Goal: Task Accomplishment & Management: Manage account settings

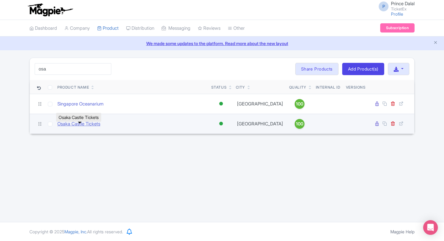
type input "osa"
click at [83, 127] on link "Osaka Castle Tickets" at bounding box center [78, 124] width 43 height 7
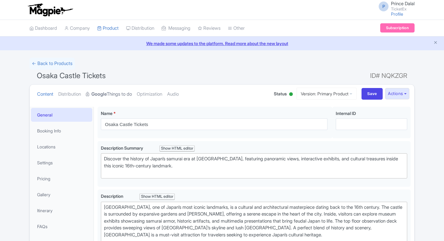
click at [120, 92] on link "Google Things to do" at bounding box center [109, 94] width 46 height 19
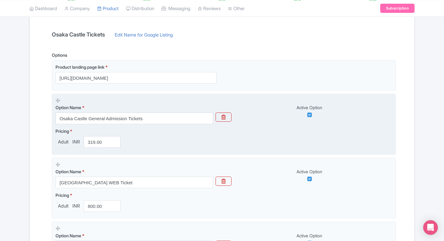
scroll to position [125, 0]
click at [96, 140] on input "319.00" at bounding box center [102, 142] width 37 height 12
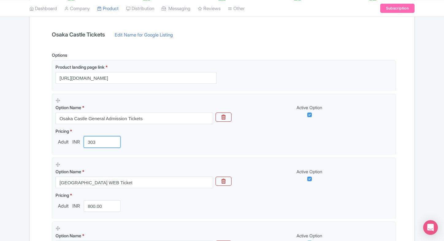
type input "303"
click at [30, 158] on div "Name & Price Locations Description & Reviews Images & Categories Complete Osaka…" at bounding box center [222, 193] width 385 height 417
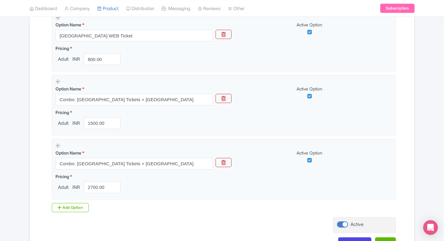
scroll to position [298, 0]
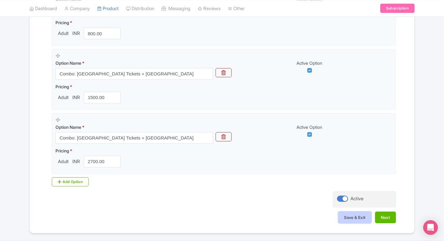
click at [348, 219] on button "Save & Exit" at bounding box center [355, 218] width 33 height 12
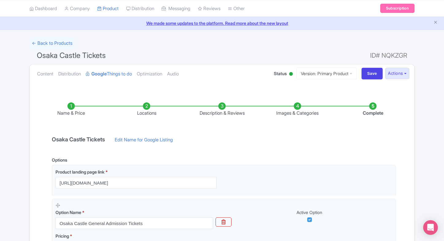
scroll to position [20, 0]
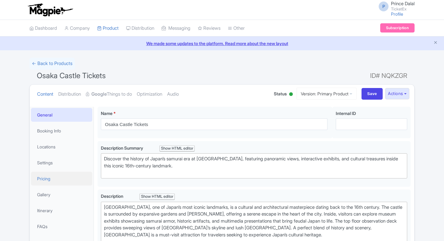
click at [52, 176] on link "Pricing" at bounding box center [61, 179] width 61 height 14
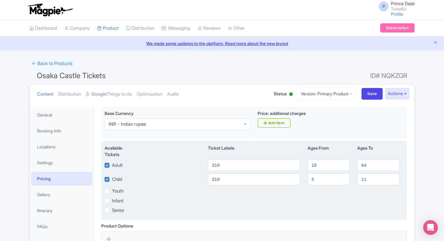
scroll to position [28, 0]
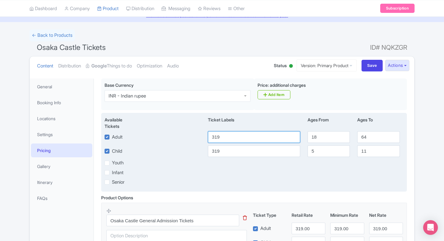
click at [236, 140] on input "319" at bounding box center [254, 137] width 92 height 12
type input "303"
click at [227, 149] on input "319" at bounding box center [254, 151] width 92 height 12
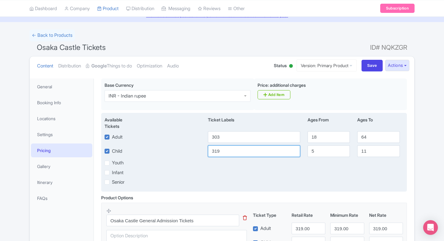
click at [227, 149] on input "319" at bounding box center [254, 151] width 92 height 12
click at [227, 149] on input "3" at bounding box center [254, 151] width 92 height 12
type input "303"
click at [289, 185] on div "Senior" at bounding box center [254, 182] width 307 height 7
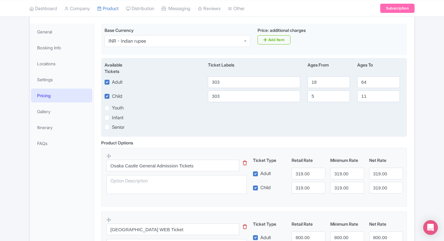
scroll to position [91, 0]
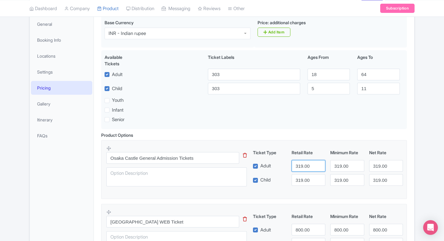
click at [308, 170] on input "319.00" at bounding box center [309, 166] width 34 height 12
type input "303"
click at [305, 175] on input "319.00" at bounding box center [309, 180] width 34 height 12
paste input "03"
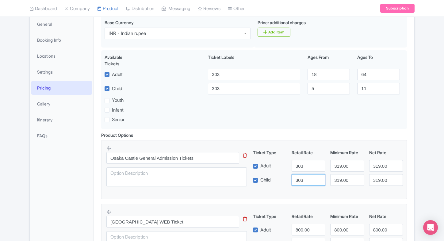
type input "303"
paste input "03"
click at [337, 166] on input "303" at bounding box center [348, 166] width 34 height 12
type input "303"
paste input "03"
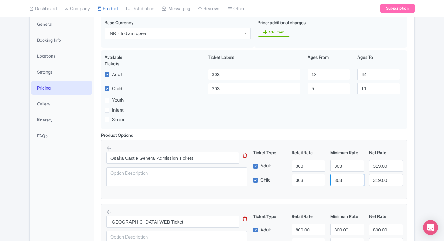
click at [343, 179] on input "303" at bounding box center [348, 180] width 34 height 12
type input "303"
paste input "03"
click at [376, 169] on input "303" at bounding box center [387, 166] width 34 height 12
type input "303"
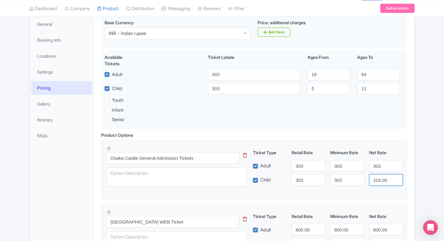
paste input "03"
click at [380, 178] on input "303" at bounding box center [387, 180] width 34 height 12
type input "303"
click at [417, 169] on div "← Back to Products Osaka Castle Tickets ID# NQKZGR Content Distribution Google …" at bounding box center [222, 200] width 393 height 466
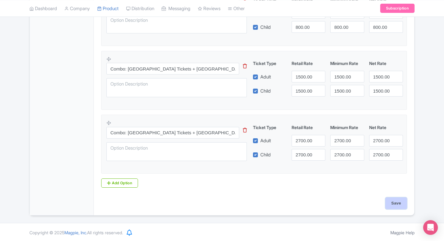
click at [395, 198] on input "Save" at bounding box center [396, 204] width 21 height 12
type input "Saving..."
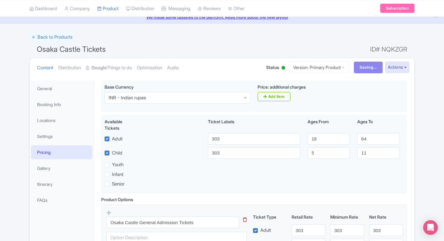
scroll to position [0, 0]
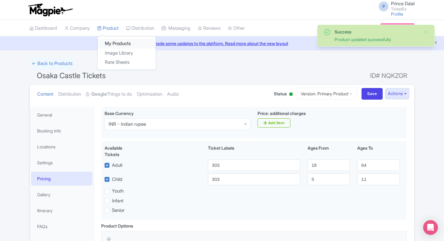
click at [112, 40] on link "My Products" at bounding box center [127, 44] width 58 height 10
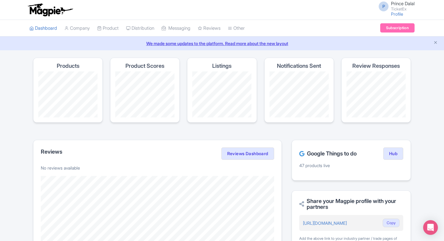
click at [114, 44] on link "My Products" at bounding box center [127, 44] width 58 height 10
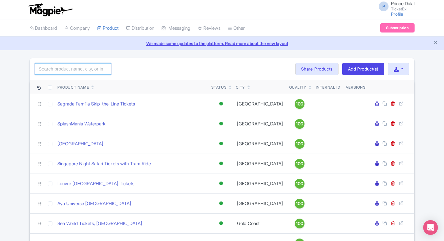
click at [76, 68] on input "search" at bounding box center [73, 69] width 77 height 12
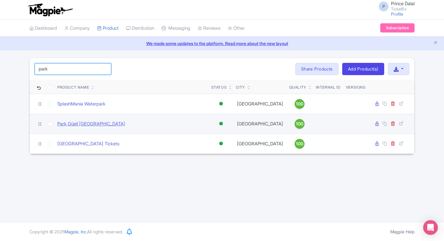
type input "park"
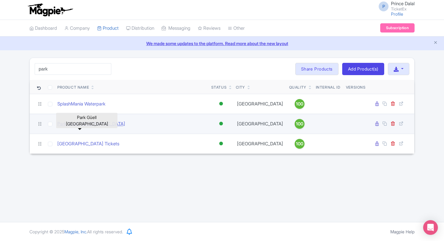
click at [85, 125] on link "Park Güell [GEOGRAPHIC_DATA]" at bounding box center [91, 124] width 68 height 7
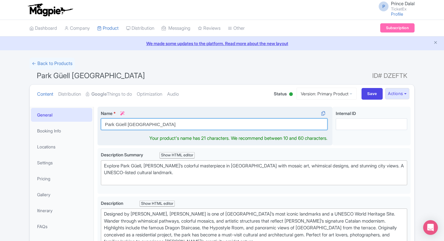
click at [156, 121] on input "Park Güell Barcelona" at bounding box center [214, 124] width 227 height 12
click at [127, 129] on input "Park Güell Barcelona Tickets" at bounding box center [214, 124] width 227 height 12
click at [150, 126] on input "Park Güell Barcelona Tickets" at bounding box center [214, 124] width 227 height 12
click at [150, 126] on input "Park Güell [GEOGRAPHIC_DATA] Tickets" at bounding box center [214, 124] width 227 height 12
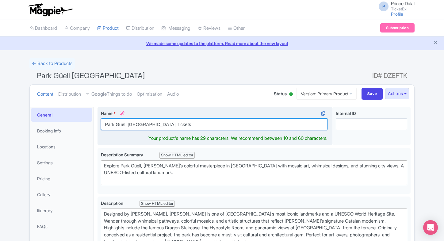
type input "Park Güell [GEOGRAPHIC_DATA] Tickets"
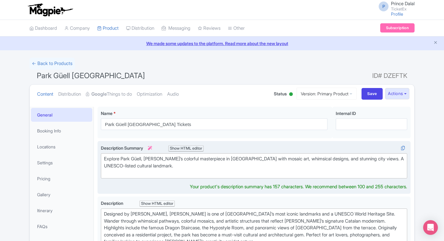
type trix-editor "<div>Explore Park Güell, [PERSON_NAME]’s colorful masterpiece in [GEOGRAPHIC_DA…"
click at [150, 163] on div "Explore Park Güell, [PERSON_NAME]’s colorful masterpiece in [GEOGRAPHIC_DATA] w…" at bounding box center [254, 166] width 300 height 21
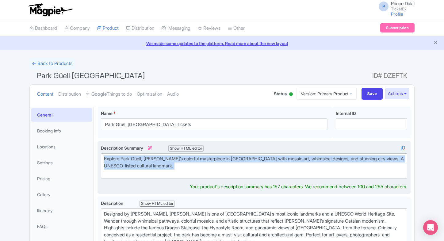
copy div "Explore Park Güell, [PERSON_NAME]’s colorful masterpiece in [GEOGRAPHIC_DATA] w…"
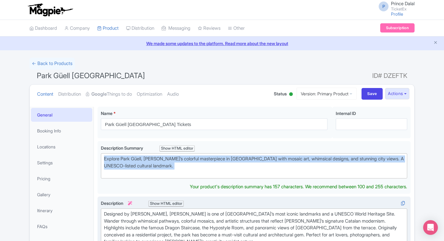
type trix-editor "<div>Designed by Antoni Gaudí, Park Güell is one of Barcelona’s most iconic lan…"
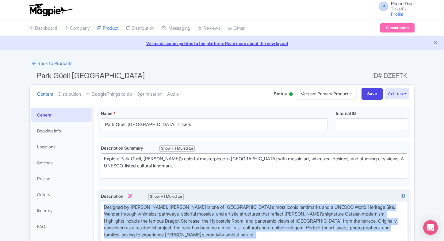
click at [142, 219] on div "Designed by Antoni Gaudí, Park Güell is one of Barcelona’s most iconic landmark…" at bounding box center [254, 224] width 300 height 41
copy div "Designed by Antoni Gaudí, Park Güell is one of Barcelona’s most iconic landmark…"
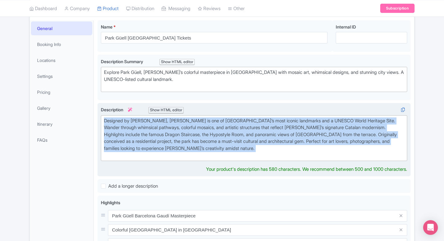
scroll to position [87, 0]
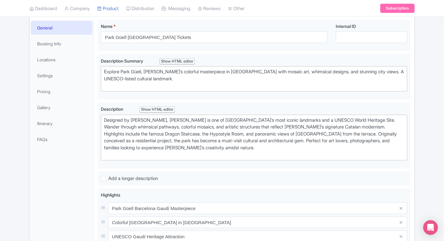
click at [23, 196] on div "← Back to Products Park Güell Barcelona ID# DZEFTK Content Distribution Google …" at bounding box center [222, 185] width 444 height 428
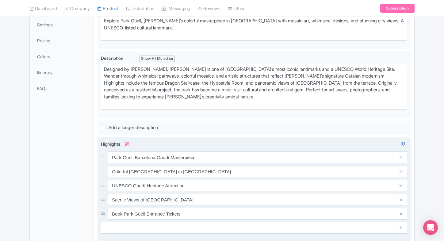
scroll to position [138, 0]
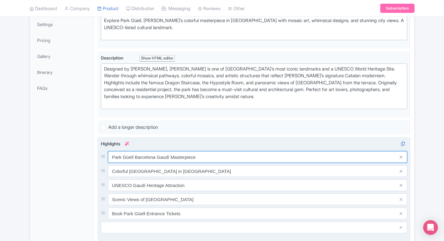
click at [187, 155] on input "Park Güell Barcelona Gaudí Masterpiece" at bounding box center [258, 157] width 300 height 12
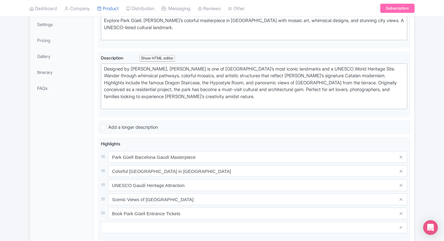
click at [65, 130] on div "General Booking Info Locations Settings Pricing Gallery Itinerary FAQs" at bounding box center [62, 157] width 64 height 378
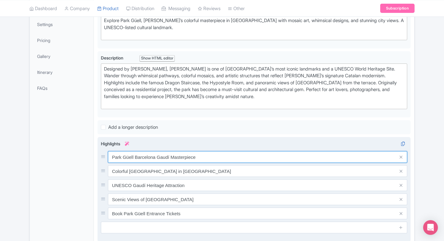
click at [178, 159] on input "Park Güell Barcelona Gaudí Masterpiece" at bounding box center [258, 157] width 300 height 12
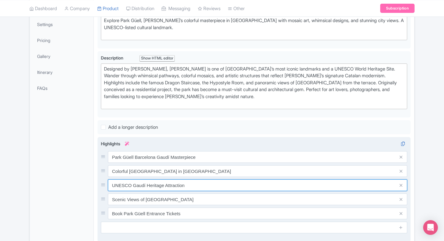
click at [204, 180] on input "UNESCO Gaudí Heritage Attraction" at bounding box center [258, 186] width 300 height 12
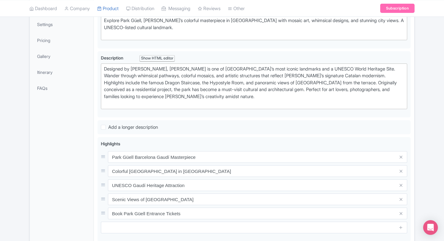
click at [103, 134] on div "Park Güell Barcelona Name * i Park Güell Barcelona Tickets Your product's name …" at bounding box center [254, 146] width 313 height 356
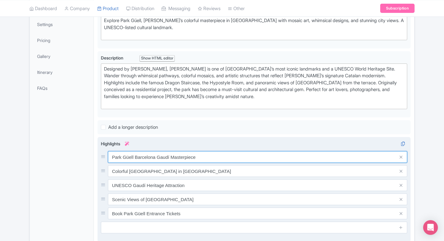
click at [176, 155] on input "Park Güell Barcelona Gaudí Masterpiece" at bounding box center [258, 157] width 300 height 12
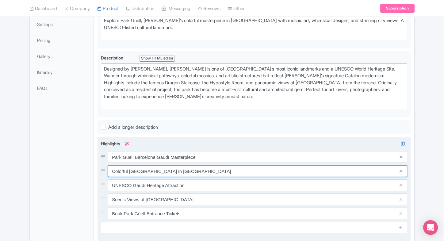
click at [130, 170] on input "Colorful Mosaic Park in Barcelona" at bounding box center [258, 171] width 300 height 12
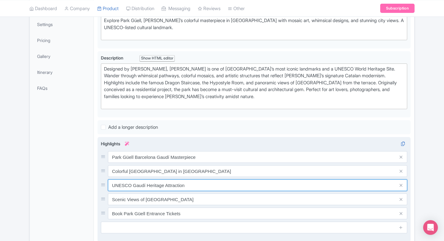
click at [136, 183] on input "UNESCO Gaudí Heritage Attraction" at bounding box center [258, 186] width 300 height 12
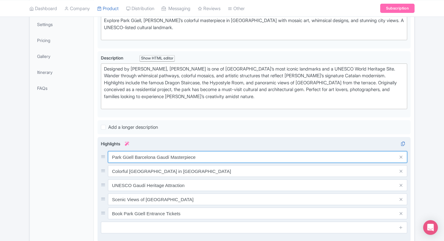
click at [162, 153] on input "Park Güell Barcelona Gaudí Masterpiece" at bounding box center [258, 157] width 300 height 12
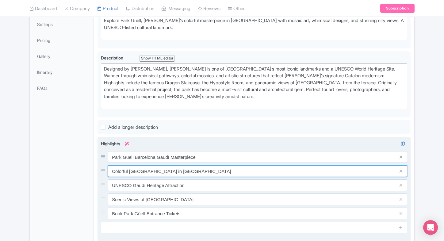
click at [151, 171] on input "Colorful Mosaic Park in Barcelona" at bounding box center [258, 171] width 300 height 12
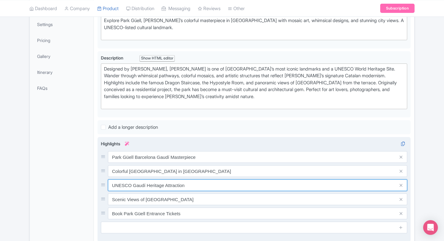
click at [170, 182] on input "UNESCO Gaudí Heritage Attraction" at bounding box center [258, 186] width 300 height 12
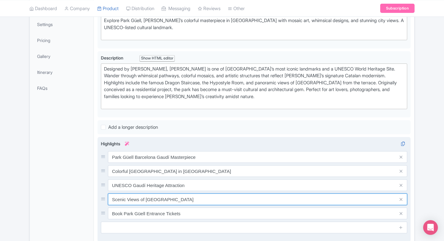
click at [172, 194] on input "Scenic Views of Barcelona City" at bounding box center [258, 200] width 300 height 12
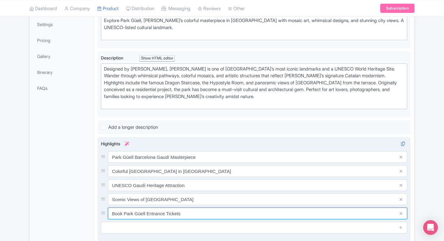
click at [175, 209] on input "Book Park Güell Entrance Tickets" at bounding box center [258, 214] width 300 height 12
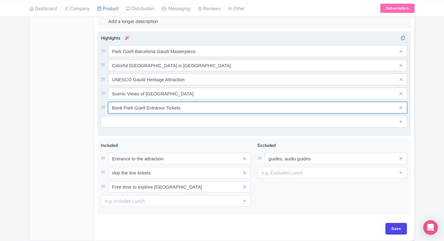
scroll to position [246, 0]
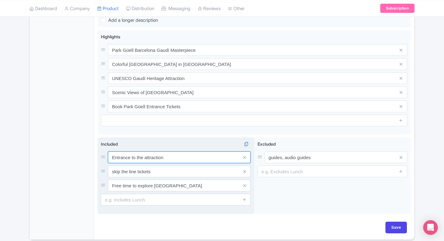
click at [149, 159] on input "Entrance to the attraction" at bounding box center [179, 158] width 143 height 12
click at [154, 158] on input "Entrance to the attraction" at bounding box center [179, 158] width 143 height 12
click at [141, 171] on input "skip the line tickets" at bounding box center [179, 172] width 143 height 12
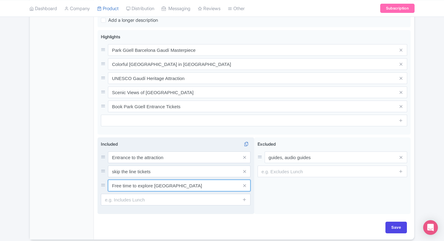
click at [153, 186] on input "Free time to explore Park Güell" at bounding box center [179, 186] width 143 height 12
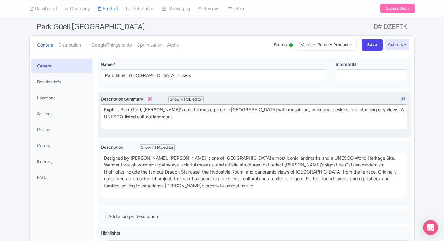
scroll to position [25, 0]
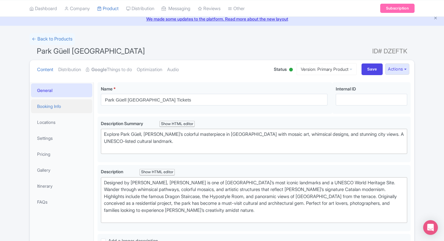
click at [69, 109] on link "Booking Info" at bounding box center [61, 106] width 61 height 14
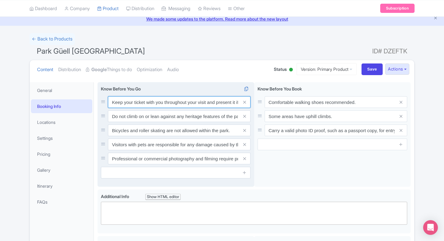
click at [154, 104] on input "Keep your ticket with you throughout your visit and present it if requested by …" at bounding box center [179, 102] width 143 height 12
click at [174, 120] on input "Do not climb on or lean against any heritage features of the park." at bounding box center [179, 116] width 143 height 12
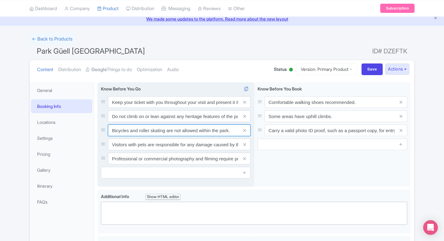
click at [161, 128] on input "Bicycles and roller skating are not allowed within the park." at bounding box center [179, 131] width 143 height 12
click at [153, 143] on input "Visitors with pets are responsible for any damage caused by their animals." at bounding box center [179, 145] width 143 height 12
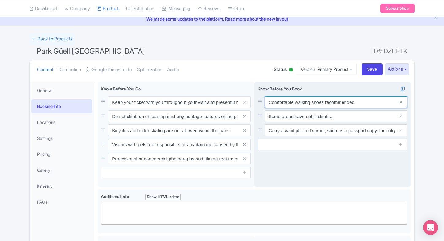
click at [292, 105] on input "Comfortable walking shoes recommended." at bounding box center [336, 102] width 143 height 12
click at [318, 120] on input "Some areas have uphill climbs." at bounding box center [336, 116] width 143 height 12
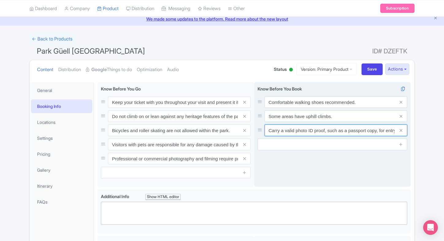
click at [334, 134] on input "Carry a valid photo ID proof, such as a passport copy, for entry." at bounding box center [336, 131] width 143 height 12
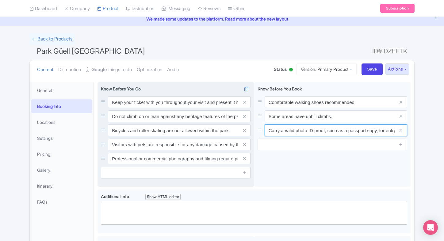
scroll to position [0, 0]
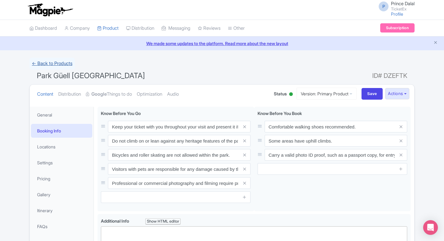
click at [37, 64] on link "← Back to Products" at bounding box center [51, 64] width 45 height 12
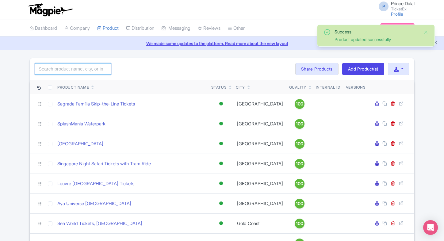
click at [69, 68] on input "search" at bounding box center [73, 69] width 77 height 12
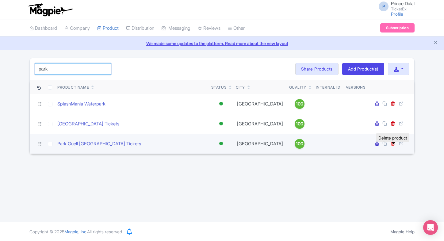
type input "park"
click at [393, 146] on icon at bounding box center [393, 143] width 5 height 5
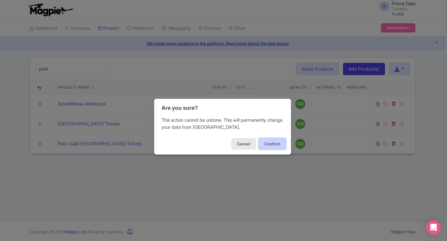
click at [269, 141] on button "Confirm" at bounding box center [272, 144] width 28 height 12
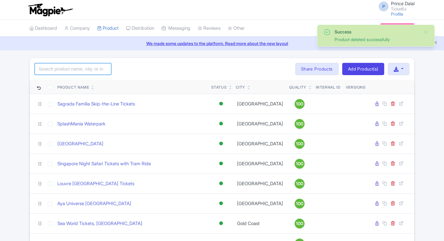
click at [48, 72] on input "search" at bounding box center [73, 69] width 77 height 12
type input "park"
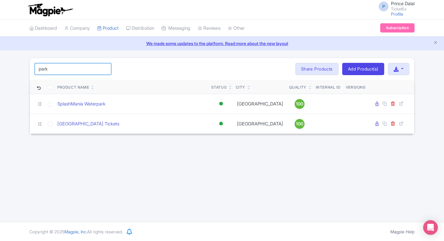
click at [103, 70] on input "park" at bounding box center [73, 69] width 77 height 12
click at [106, 70] on input "park" at bounding box center [73, 69] width 77 height 12
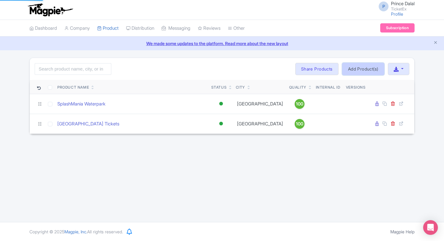
click at [350, 67] on link "Add Product(s)" at bounding box center [364, 69] width 42 height 12
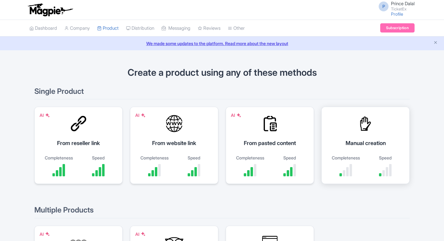
click at [388, 144] on div "Manual creation" at bounding box center [365, 143] width 73 height 8
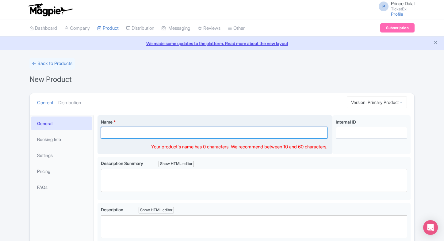
click at [168, 134] on input "Name *" at bounding box center [214, 133] width 227 height 12
paste input "Park Güell [GEOGRAPHIC_DATA] Tickets"
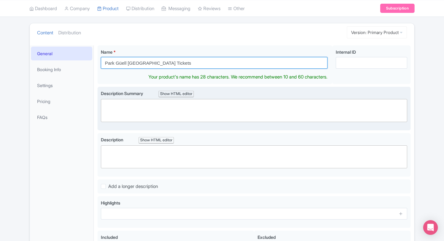
type input "Park Güell [GEOGRAPHIC_DATA] Tickets"
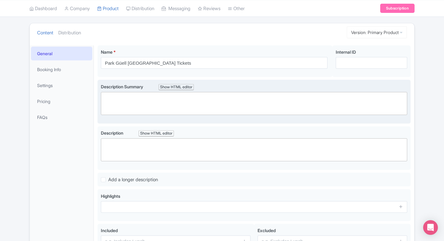
scroll to position [63, 0]
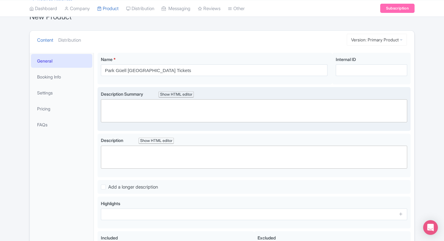
click at [159, 109] on trix-editor at bounding box center [254, 110] width 307 height 23
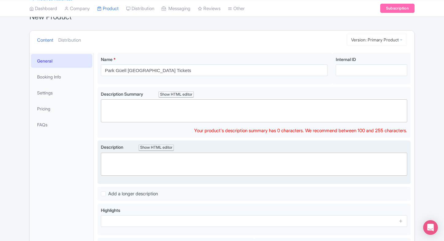
paste trix-editor "<div>Explore Park Güell, Gaudí’s colorful masterpiece in Barcelona with mosaic …"
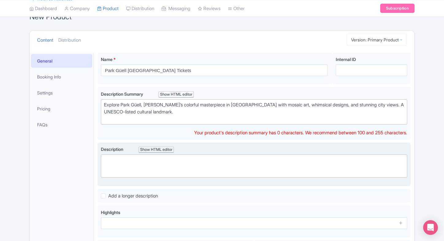
type trix-editor "<div>Explore Park Güell, Gaudí’s colorful masterpiece in Barcelona with mosaic …"
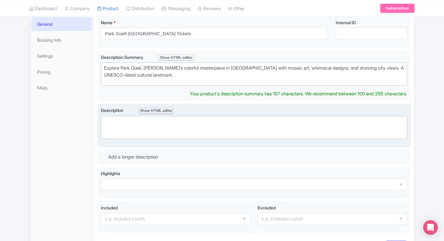
scroll to position [93, 0]
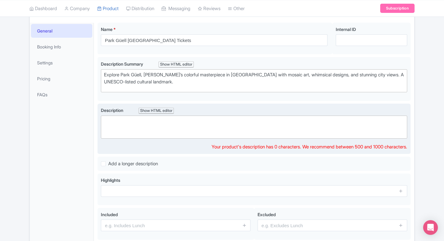
click at [143, 126] on trix-editor at bounding box center [254, 127] width 307 height 23
paste trix-editor "<div><br>Designed by Antoni Gaudí, Park Güell is one of Barcelona’s most iconic…"
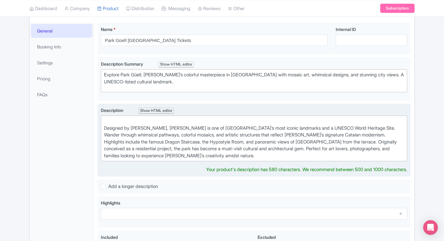
click at [105, 127] on div "Designed by Antoni Gaudí, Park Güell is one of Barcelona’s most iconic landmark…" at bounding box center [254, 138] width 300 height 41
type trix-editor "<div>Designed by Antoni Gaudí, Park Güell is one of Barcelona’s most iconic lan…"
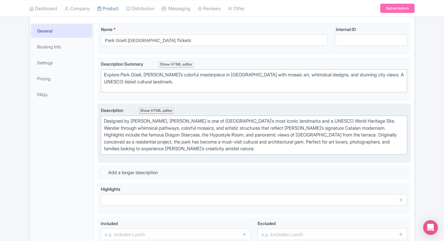
click at [72, 154] on div "General Booking Info Settings Pricing FAQs" at bounding box center [62, 149] width 64 height 252
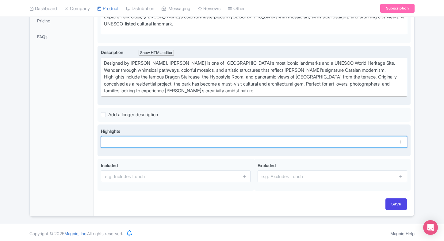
paste input "Park Güell Barcelona Gaudí Masterpiece"
click at [147, 144] on input "text" at bounding box center [254, 142] width 307 height 12
type input "Park Güell Barcelona Gaudí Masterpiece"
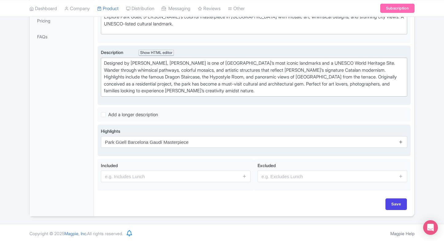
click at [400, 140] on icon at bounding box center [401, 142] width 5 height 5
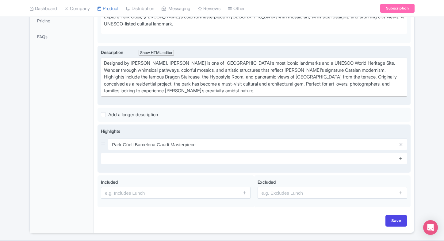
click at [399, 157] on icon at bounding box center [401, 158] width 5 height 5
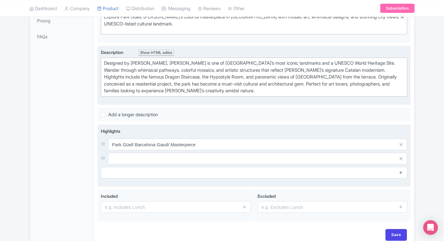
click at [400, 172] on icon at bounding box center [401, 172] width 5 height 5
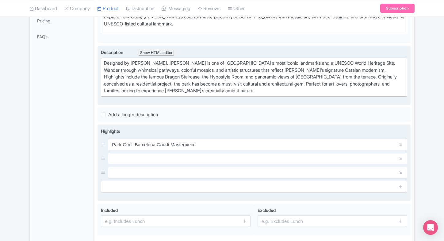
click at [263, 158] on input "text" at bounding box center [258, 159] width 300 height 12
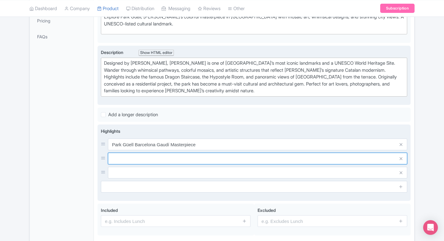
paste input "Colorful Mosaic Park in Barcelona"
type input "Colorful Mosaic Park in Barcelona"
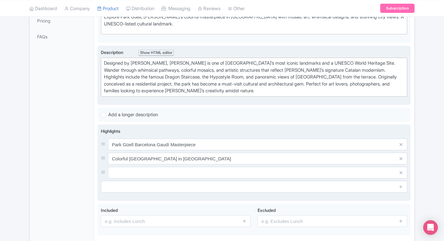
click at [122, 170] on input "text" at bounding box center [258, 173] width 300 height 12
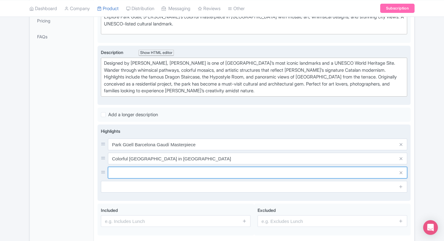
paste input "UNESCO Gaudí Heritage Attraction"
type input "UNESCO Gaudí Heritage Attraction"
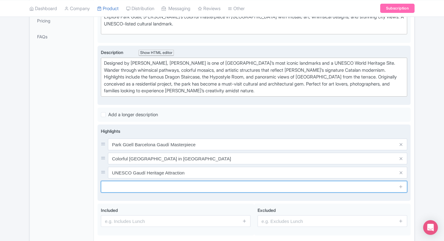
paste input "Scenic Views of Barcelona City"
click at [132, 186] on input "Scenic Views of Barcelona City" at bounding box center [254, 187] width 307 height 12
type input "Scenic Views of Barcelona City"
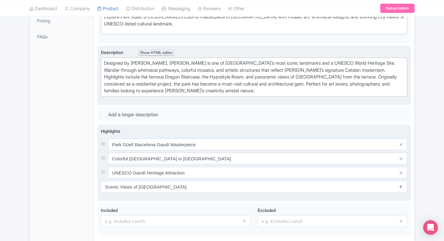
click at [401, 185] on icon at bounding box center [401, 186] width 5 height 5
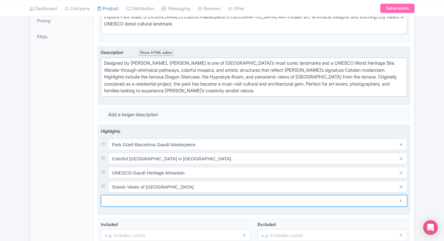
paste input "Book Park Güell Entrance Tickets"
click at [147, 200] on input "Book Park Güell Entrance Tickets" at bounding box center [254, 201] width 307 height 12
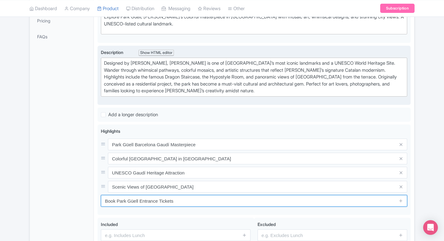
type input "Book Park Güell Entrance Tickets"
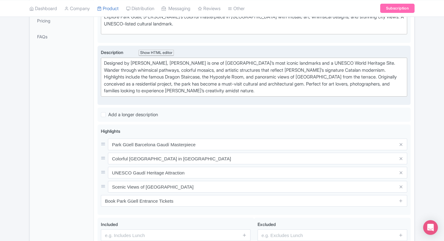
click at [428, 93] on div "← Back to Products New Product Content Distribution Version: Primary Product Pr…" at bounding box center [222, 91] width 444 height 369
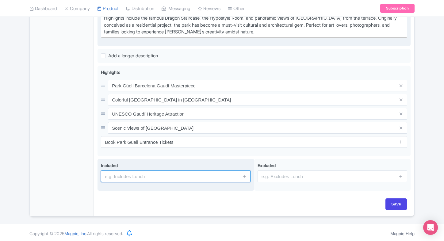
click at [226, 175] on input "text" at bounding box center [176, 177] width 150 height 12
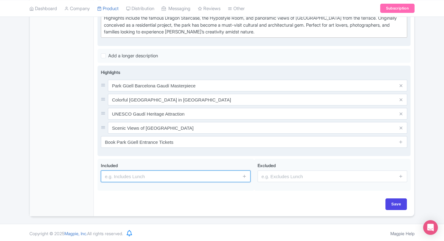
type input "Entrance to the attraction"
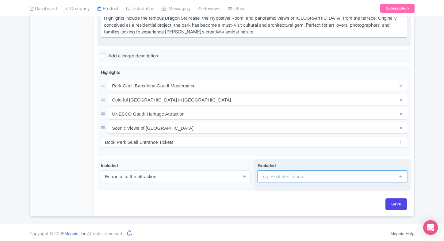
click at [297, 177] on input "text" at bounding box center [333, 177] width 150 height 12
type input "guides, audio guides"
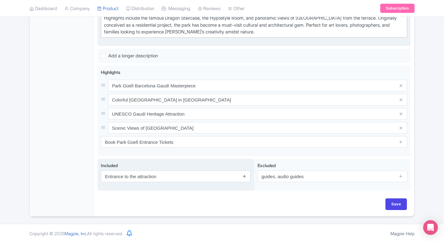
click at [245, 175] on icon at bounding box center [244, 176] width 5 height 5
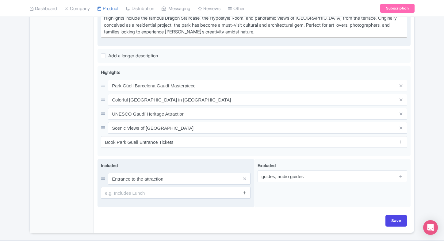
click at [246, 194] on link at bounding box center [244, 193] width 5 height 7
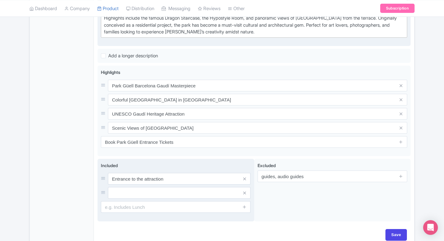
click at [200, 188] on input "text" at bounding box center [179, 193] width 143 height 12
paste input "skip the line tickets"
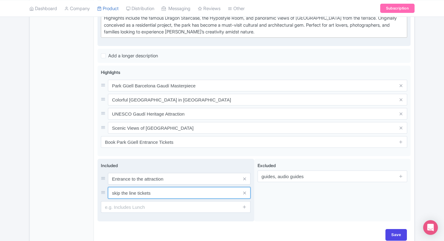
type input "skip the line tickets"
click at [118, 200] on div "Included Entrance to the attraction skip the line tickets" at bounding box center [176, 187] width 150 height 51
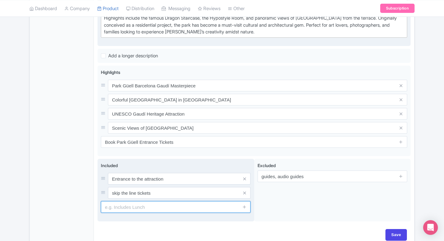
paste input "Free time to explore Park Güell"
click at [126, 206] on input "text" at bounding box center [176, 207] width 150 height 12
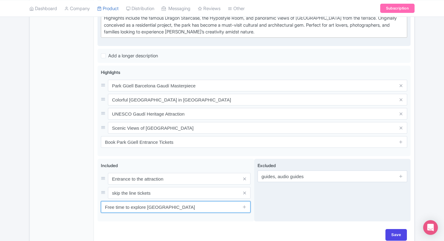
type input "Free time to explore Park Güell"
click at [321, 220] on div "Excluded guides, audio guides" at bounding box center [332, 190] width 157 height 63
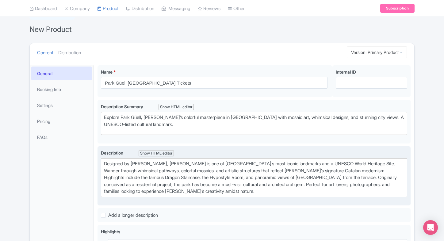
scroll to position [45, 0]
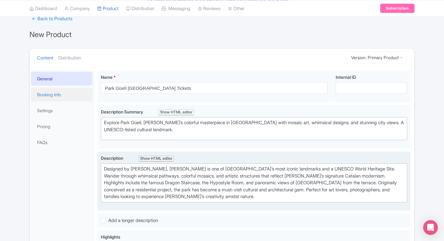
click at [65, 95] on link "Booking Info" at bounding box center [61, 95] width 61 height 14
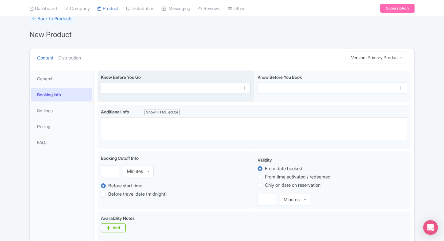
click at [131, 90] on input "text" at bounding box center [176, 88] width 150 height 12
paste input "Keep your ticket with you throughout your visit and present it if requested by …"
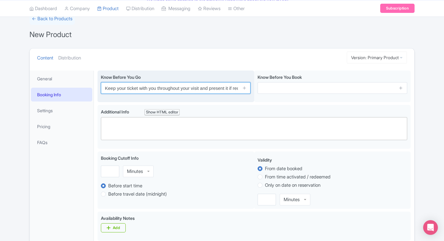
scroll to position [0, 66]
type input "Keep your ticket with you throughout your visit and present it if requested by …"
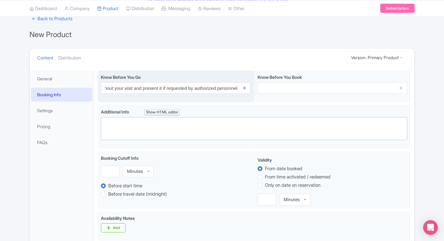
scroll to position [0, 0]
click at [246, 87] on icon at bounding box center [244, 88] width 5 height 5
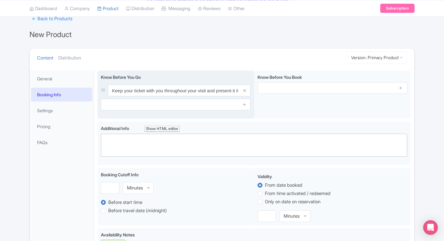
click at [244, 101] on span at bounding box center [244, 105] width 12 height 12
click at [244, 105] on icon at bounding box center [244, 104] width 5 height 5
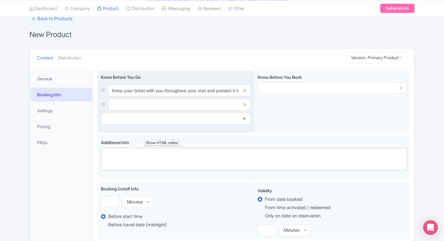
click at [245, 116] on icon at bounding box center [244, 118] width 5 height 5
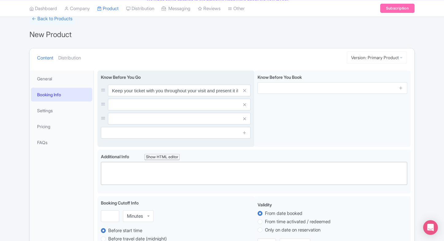
click at [204, 109] on input "text" at bounding box center [179, 105] width 143 height 12
paste input "Do not climb on or lean against any heritage features of the park."
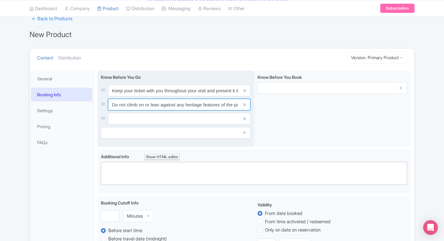
scroll to position [0, 6]
type input "Do not climb on or lean against any heritage features of the park."
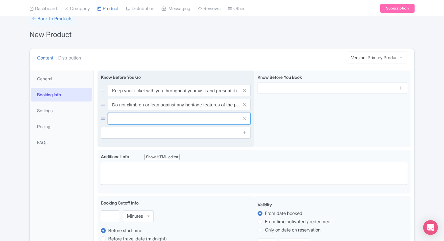
paste input "Bicycles and roller skating are not allowed within the park."
click at [134, 117] on input "text" at bounding box center [179, 119] width 143 height 12
type input "Bicycles and roller skating are not allowed within the park."
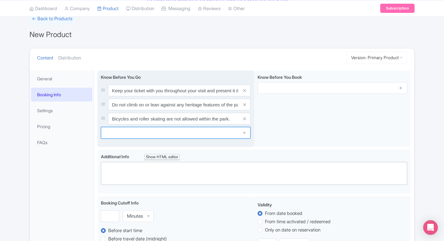
click at [120, 133] on input "text" at bounding box center [176, 133] width 150 height 12
paste input "Visitors with pets are responsible for any damage caused by their animals."
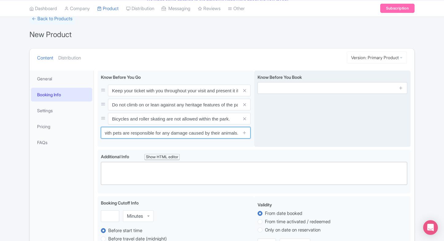
type input "Visitors with pets are responsible for any damage caused by their animals."
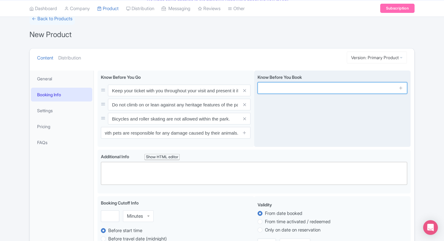
scroll to position [0, 0]
click at [301, 88] on input "text" at bounding box center [333, 88] width 150 height 12
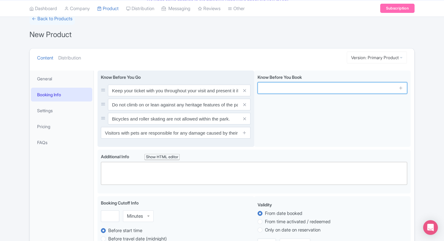
paste input "Comfortable walking shoes recommended."
type input "Comfortable walking shoes recommended."
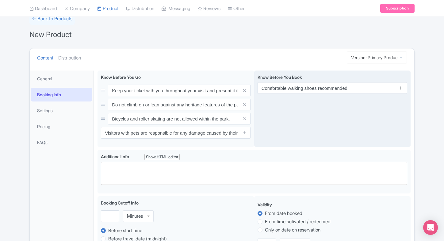
click at [403, 88] on icon at bounding box center [401, 88] width 5 height 5
paste input "Some areas have uphill climbs."
click at [326, 108] on input "text" at bounding box center [333, 105] width 150 height 12
type input "Some areas have uphill climbs."
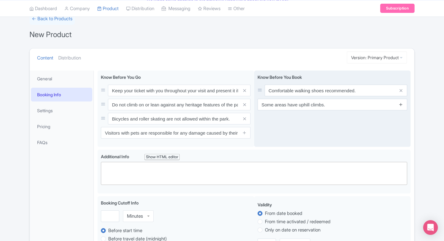
drag, startPoint x: 405, startPoint y: 104, endPoint x: 402, endPoint y: 105, distance: 3.1
click at [402, 105] on span at bounding box center [401, 105] width 12 height 12
click at [402, 105] on icon at bounding box center [401, 104] width 5 height 5
click at [298, 121] on input "text" at bounding box center [333, 119] width 150 height 12
paste input "Carry a valid photo ID proof, such as a passport copy, for entry."
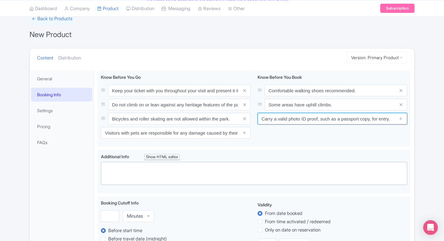
type input "Carry a valid photo ID proof, such as a passport copy, for entry."
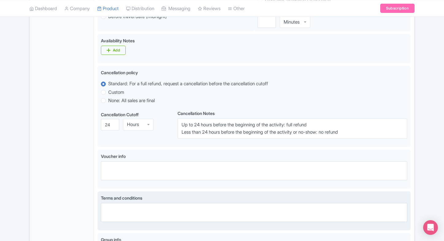
scroll to position [349, 0]
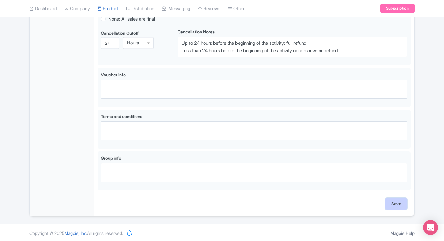
click at [388, 203] on input "Save" at bounding box center [396, 204] width 21 height 12
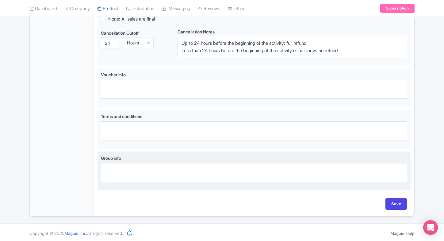
type input "Saving..."
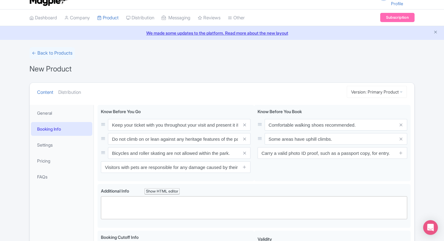
scroll to position [0, 0]
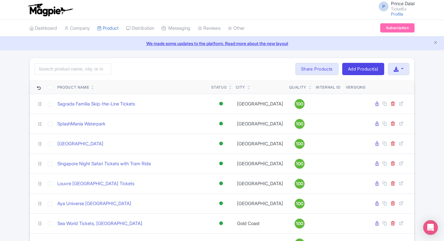
click at [309, 86] on link at bounding box center [310, 88] width 3 height 5
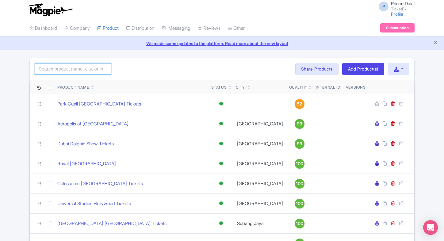
click at [77, 72] on input "search" at bounding box center [73, 69] width 77 height 12
type input "[PERSON_NAME]"
click at [72, 69] on input "[PERSON_NAME]" at bounding box center [73, 69] width 77 height 12
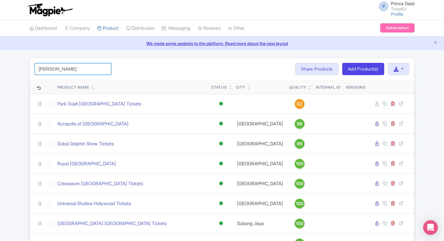
click at [72, 69] on input "[PERSON_NAME]" at bounding box center [73, 69] width 77 height 12
click at [39, 69] on input "[PERSON_NAME]" at bounding box center [73, 69] width 77 height 12
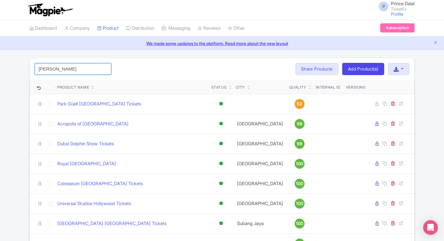
click at [39, 69] on input "[PERSON_NAME]" at bounding box center [73, 69] width 77 height 12
type input "home"
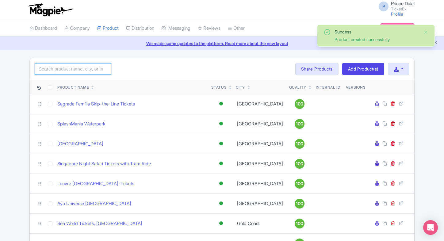
click at [85, 72] on input "search" at bounding box center [73, 69] width 77 height 12
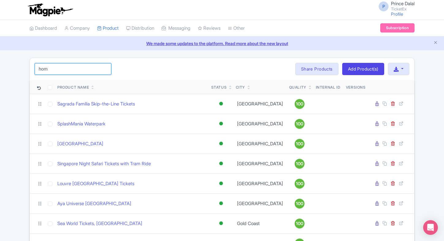
type input "home"
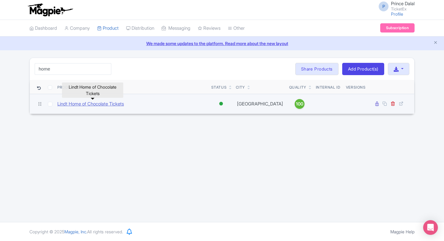
type input "home"
click at [72, 101] on link "Lindt Home of Chocolate Tickets" at bounding box center [90, 104] width 67 height 7
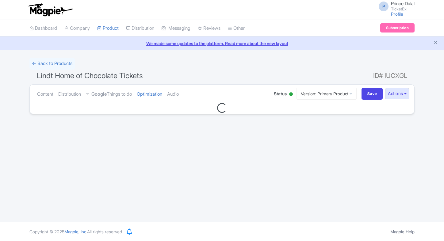
click at [118, 96] on link "Google Things to do" at bounding box center [109, 94] width 46 height 19
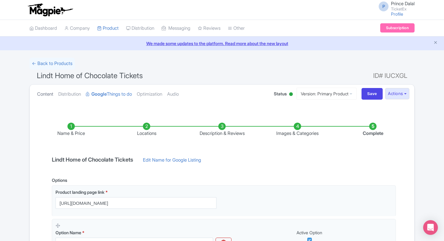
click at [47, 99] on link "Content" at bounding box center [45, 94] width 16 height 19
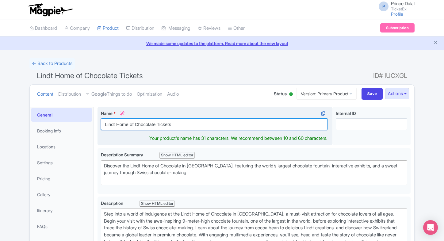
click at [145, 125] on input "Lindt Home of Chocolate Tickets" at bounding box center [214, 124] width 227 height 12
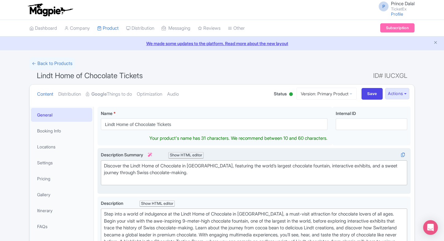
type trix-editor "<div>Discover the Lindt Home of Chocolate in [GEOGRAPHIC_DATA], featuring the w…"
click at [118, 164] on div "Discover the Lindt Home of Chocolate in [GEOGRAPHIC_DATA], featuring the world’…" at bounding box center [254, 173] width 300 height 21
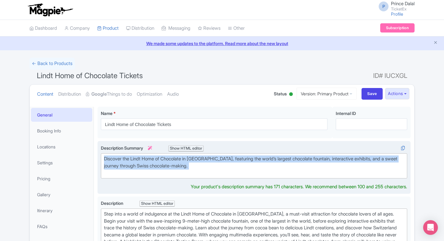
copy div "Discover the Lindt Home of Chocolate in [GEOGRAPHIC_DATA], featuring the world’…"
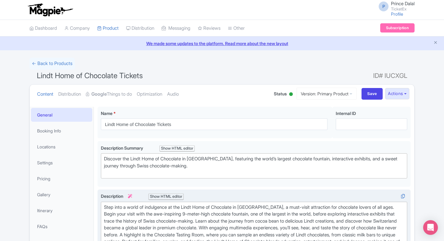
type trix-editor "<div>Step into a world of indulgence at the Lindt Home of Chocolate in [GEOGRAP…"
click at [131, 214] on div "Step into a world of indulgence at the Lindt Home of Chocolate in [GEOGRAPHIC_D…" at bounding box center [254, 231] width 300 height 55
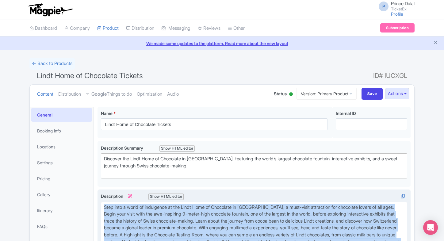
copy div "Step into a world of indulgence at the Lindt Home of Chocolate in [GEOGRAPHIC_D…"
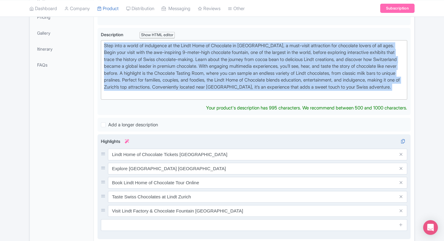
scroll to position [162, 0]
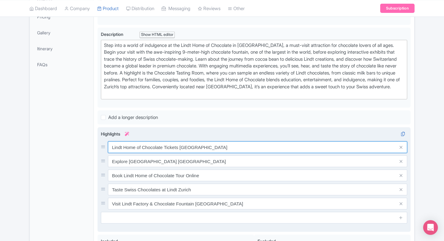
click at [160, 161] on div "Lindt Home of Chocolate Tickets Zurich Explore Lindt Chocolate Museum [GEOGRAPH…" at bounding box center [254, 175] width 307 height 68
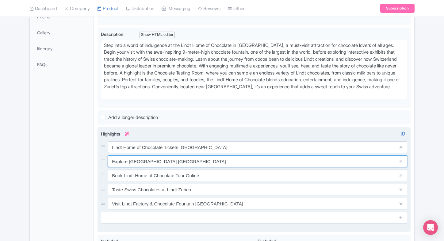
click at [162, 167] on input "Explore [GEOGRAPHIC_DATA] [GEOGRAPHIC_DATA]" at bounding box center [258, 162] width 300 height 12
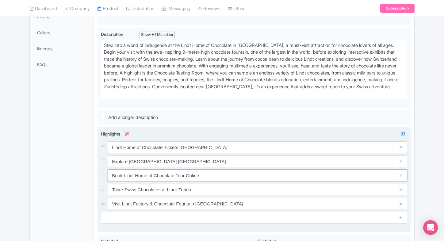
click at [163, 181] on input "Book Lindt Home of Chocolate Tour Online" at bounding box center [258, 176] width 300 height 12
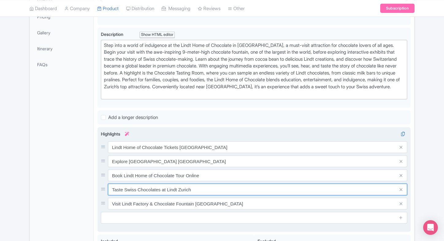
click at [173, 196] on input "Taste Swiss Chocolates at Lindt Zurich" at bounding box center [258, 190] width 300 height 12
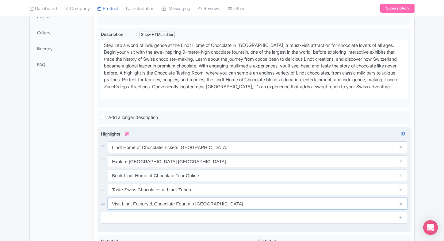
click at [180, 208] on input "Visit Lindt Factory & Chocolate Fountain [GEOGRAPHIC_DATA]" at bounding box center [258, 204] width 300 height 12
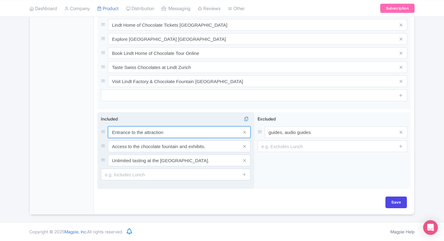
click at [149, 134] on input "Entrance to the attraction" at bounding box center [179, 132] width 143 height 12
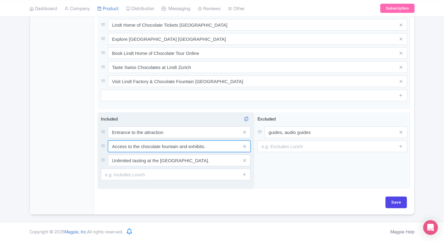
click at [136, 151] on input "Access to the chocolate fountain and exhibits." at bounding box center [179, 147] width 143 height 12
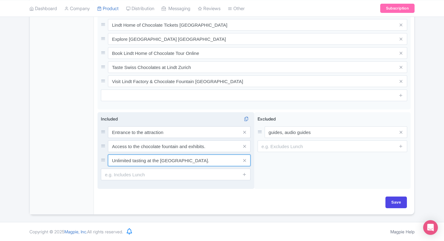
click at [160, 165] on input "Unlimited tasting at the [GEOGRAPHIC_DATA]." at bounding box center [179, 161] width 143 height 12
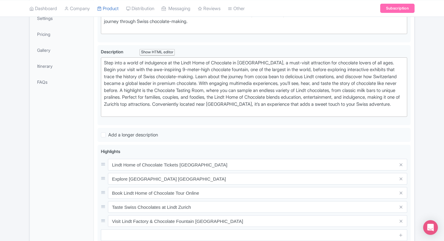
scroll to position [87, 0]
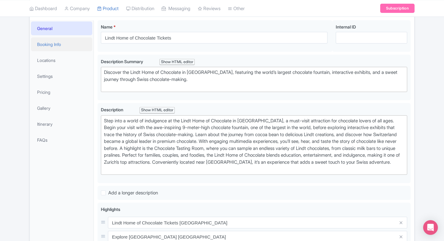
click at [57, 45] on link "Booking Info" at bounding box center [61, 44] width 61 height 14
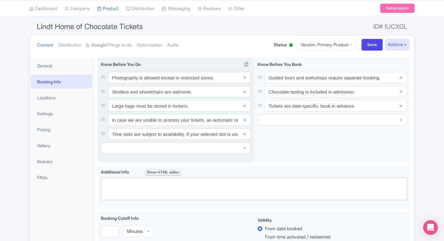
scroll to position [49, 0]
click at [146, 73] on input "Photography is allowed except in restricted zones." at bounding box center [179, 78] width 143 height 12
click at [155, 87] on input "Strollers and wheelchairs are welcome." at bounding box center [179, 92] width 143 height 12
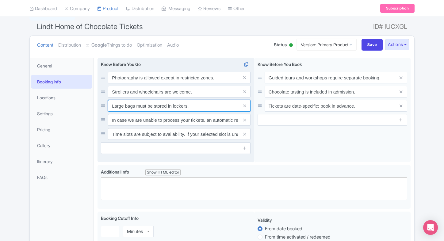
click at [161, 111] on input "Large bags must be stored in lockers." at bounding box center [179, 106] width 143 height 12
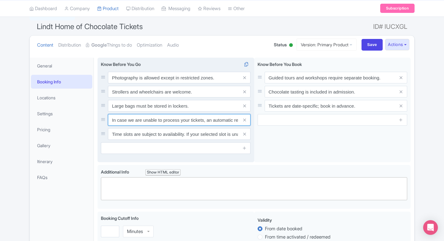
click at [160, 123] on input "In case we are unable to process your tickets, an automatic refund will be init…" at bounding box center [179, 120] width 143 height 12
click at [160, 132] on input "Time slots are subject to availability. If your selected slot is unavailable, y…" at bounding box center [179, 134] width 143 height 12
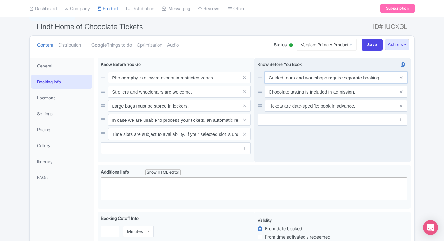
click at [282, 82] on input "Guided tours and workshops require separate booking." at bounding box center [336, 78] width 143 height 12
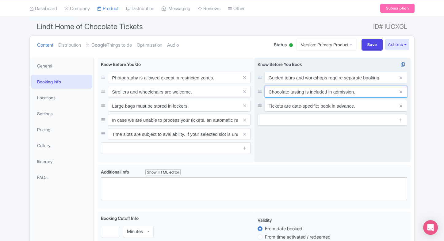
click at [310, 87] on input "Chocolate tasting is included in admission." at bounding box center [336, 92] width 143 height 12
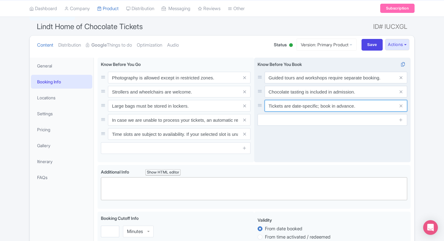
click at [332, 109] on input "Tickets are date-specific; book in advance." at bounding box center [336, 106] width 143 height 12
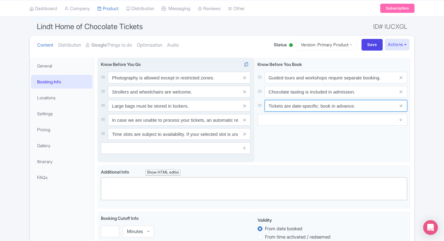
scroll to position [0, 0]
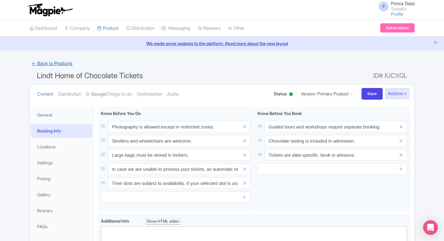
click at [33, 60] on link "← Back to Products" at bounding box center [51, 64] width 45 height 12
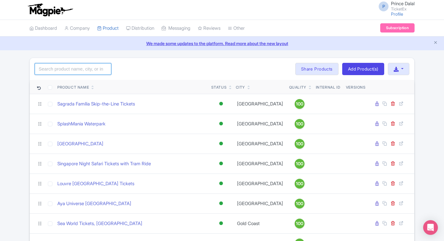
click at [69, 68] on input "search" at bounding box center [73, 69] width 77 height 12
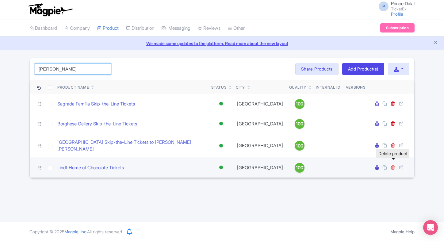
type input "[PERSON_NAME]"
click at [393, 165] on icon at bounding box center [393, 167] width 5 height 5
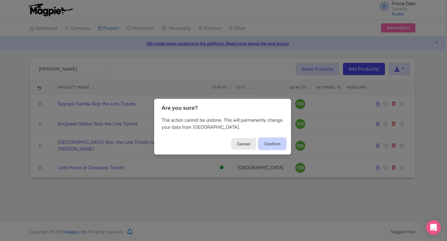
click at [270, 146] on button "Confirm" at bounding box center [272, 144] width 28 height 12
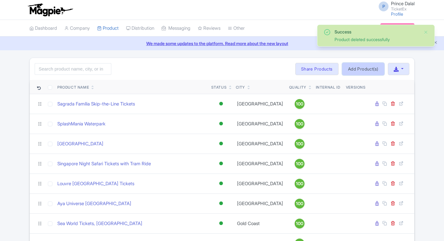
click at [359, 71] on link "Add Product(s)" at bounding box center [364, 69] width 42 height 12
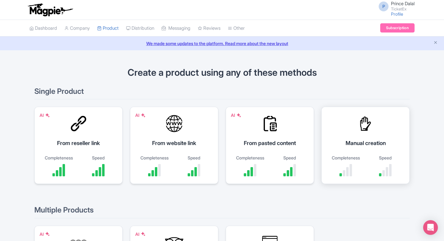
click at [355, 111] on div "Manual creation Completeness Speed" at bounding box center [366, 145] width 88 height 77
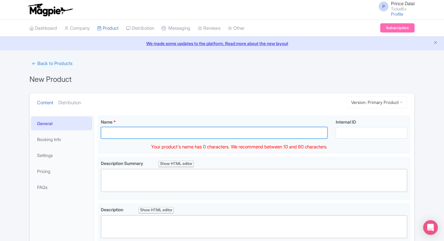
click at [232, 133] on input "Name *" at bounding box center [214, 133] width 227 height 12
paste input "Lindt Home of Chocolate Tickets Zurich"
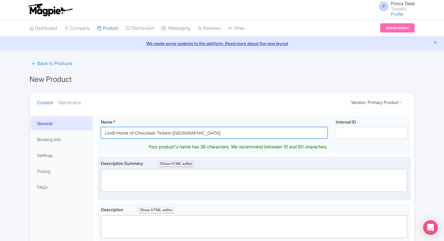
type input "Lindt Home of Chocolate Tickets Zurich"
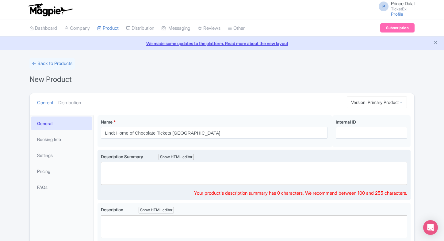
click at [107, 174] on trix-editor at bounding box center [254, 173] width 307 height 23
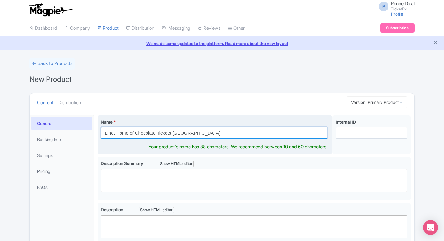
click at [147, 136] on input "Lindt Home of Chocolate Tickets Zurich" at bounding box center [214, 133] width 227 height 12
paste input "text"
type input "Lindt Home of Chocolate Tickets"
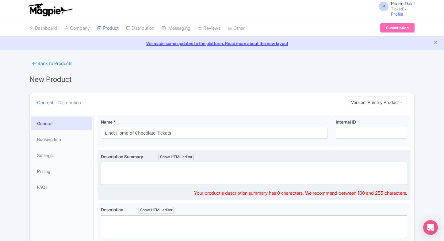
click at [106, 175] on trix-editor at bounding box center [254, 173] width 307 height 23
paste trix-editor "<div>Discover the Lindt Home of Chocolate in Zurich, featuring the world’s larg…"
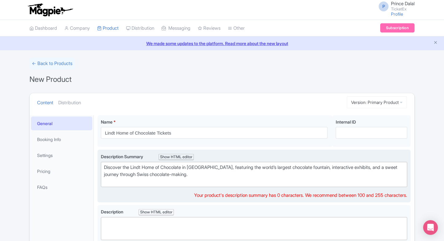
type trix-editor "<div>Discover the Lindt Home of Chocolate in Zurich, featuring the world’s larg…"
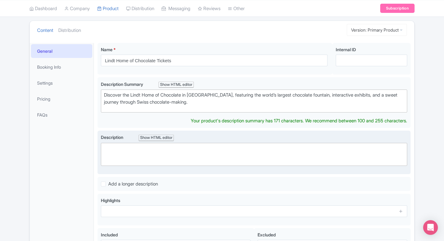
scroll to position [65, 0]
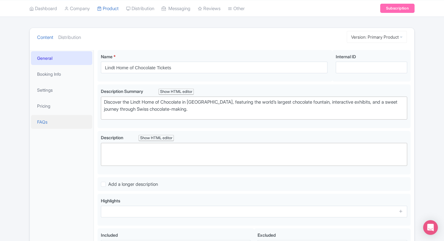
drag, startPoint x: 130, startPoint y: 157, endPoint x: 85, endPoint y: 118, distance: 59.4
click at [130, 157] on trix-editor at bounding box center [254, 154] width 307 height 23
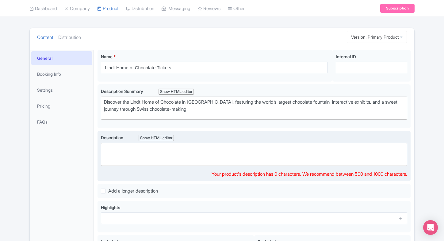
paste trix-editor "<div>Step into a world of indulgence at the Lindt Home of Chocolate in Zurich, …"
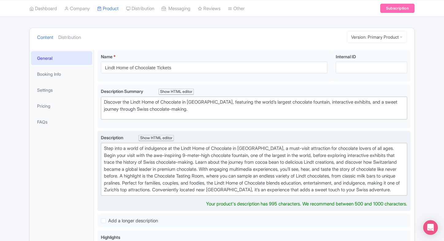
type trix-editor "<div>Step into a world of indulgence at the Lindt Home of Chocolate in Zurich, …"
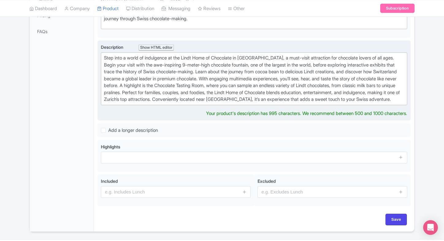
scroll to position [160, 0]
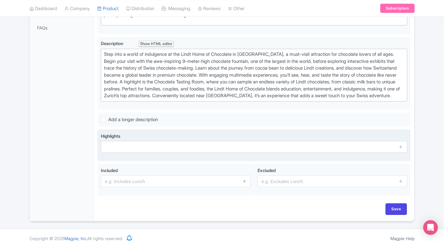
click at [128, 158] on div "Highlights" at bounding box center [254, 145] width 307 height 25
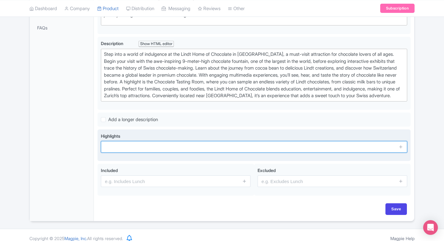
paste input "Lindt Home of Chocolate Tickets Zurich"
type input "Lindt Home of Chocolate Tickets Zurich"
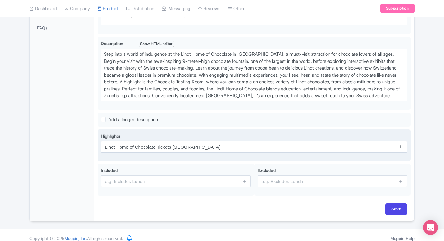
click at [403, 149] on icon at bounding box center [401, 147] width 5 height 5
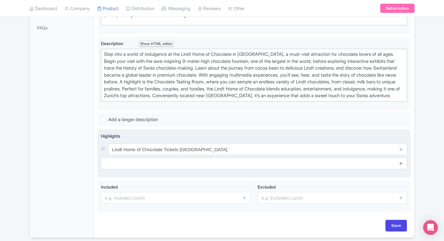
drag, startPoint x: 404, startPoint y: 172, endPoint x: 399, endPoint y: 168, distance: 6.7
click at [399, 168] on span at bounding box center [401, 164] width 12 height 12
click at [399, 166] on icon at bounding box center [401, 163] width 5 height 5
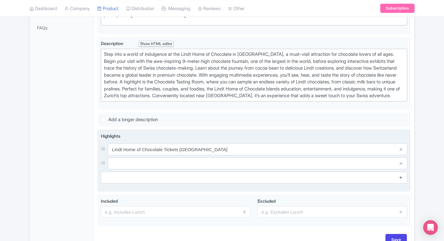
click at [400, 180] on icon at bounding box center [401, 177] width 5 height 5
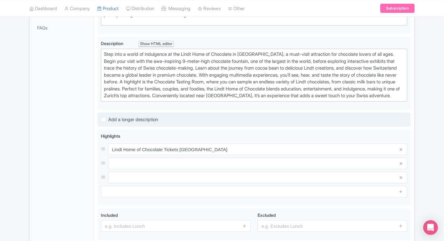
drag, startPoint x: 252, startPoint y: 169, endPoint x: 170, endPoint y: 127, distance: 92.1
click at [252, 169] on input "text" at bounding box center [258, 164] width 300 height 12
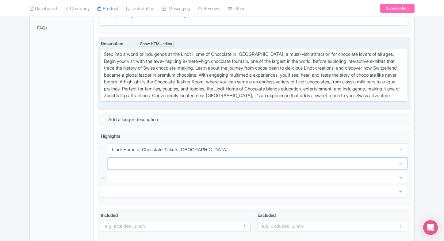
paste input "Explore Lindt Chocolate Museum Switzerland"
paste input "Book Lindt Home of Chocolate Tour Online"
type input "Explore Lindt Chocolate Museum Switzerland"
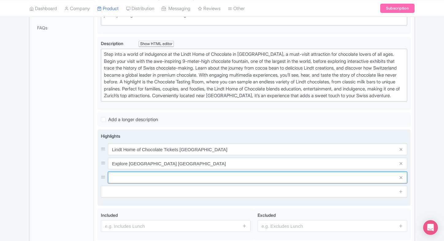
paste input "Book Lindt Home of Chocolate Tour Online"
click at [129, 184] on input "text" at bounding box center [258, 178] width 300 height 12
type input "Book Lindt Home of Chocolate Tour Online"
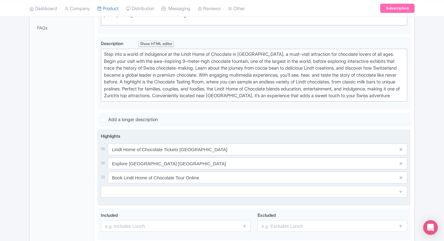
click at [123, 203] on div "Highlights Lindt Home of Chocolate Tickets Zurich Explore Lindt Chocolate Museu…" at bounding box center [254, 168] width 307 height 70
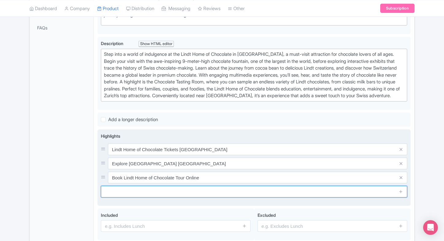
paste input "Taste Swiss Chocolates at Lindt Zurich"
click at [139, 196] on input "Taste Swiss Chocolates at Lindt Zurich" at bounding box center [254, 192] width 307 height 12
type input "Taste Swiss Chocolates at Lindt Zurich"
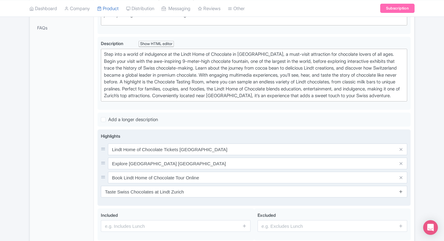
click at [399, 194] on icon at bounding box center [401, 191] width 5 height 5
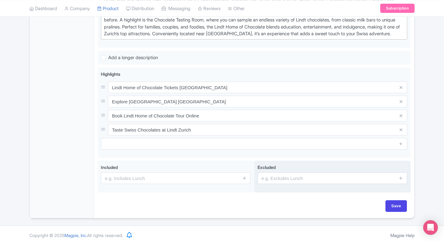
scroll to position [222, 0]
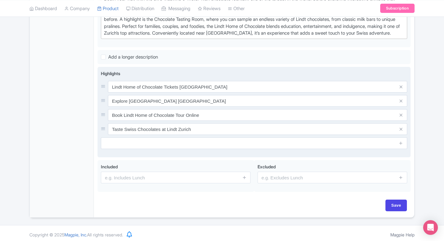
click at [292, 149] on input "text" at bounding box center [254, 144] width 307 height 12
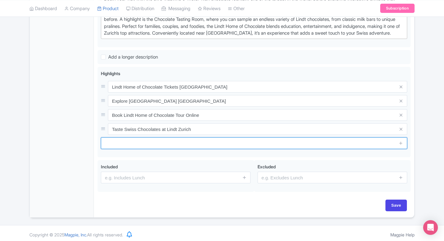
paste input "Visit Lindt Factory & Chocolate Fountain Zurich"
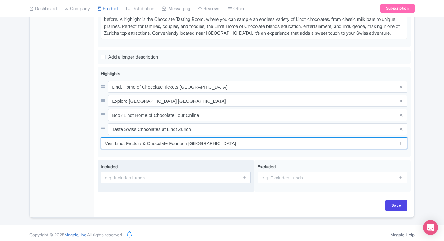
type input "Visit Lindt Factory & Chocolate Fountain Zurich"
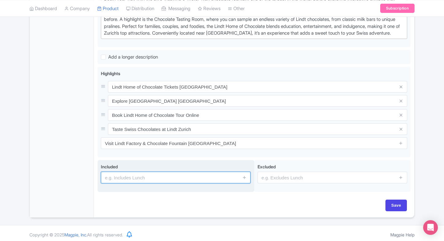
click at [175, 182] on input "text" at bounding box center [176, 178] width 150 height 12
paste input "Visit Lindt Factory & Chocolate Fountain Zurich"
type input "Visit Lindt Factory & Chocolate Fountain Zurich"
paste input "Entrance to the attraction"
type input "Entrance to the attraction"
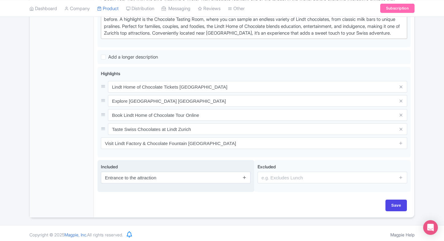
click at [245, 180] on icon at bounding box center [244, 177] width 5 height 5
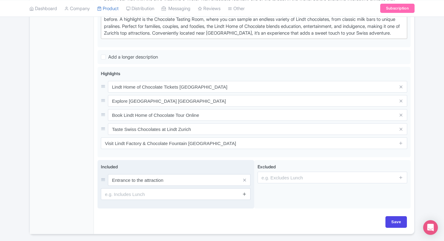
click at [244, 196] on icon at bounding box center [244, 194] width 5 height 5
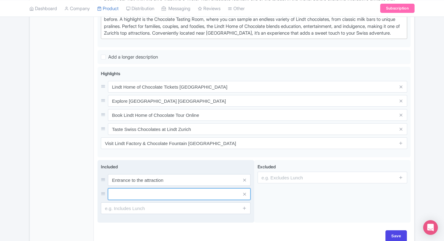
click at [212, 200] on input "text" at bounding box center [179, 194] width 143 height 12
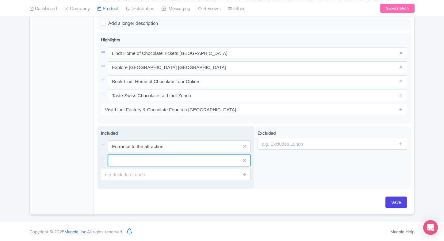
paste input "Access to the chocolate fountain and exhibits."
type input "Access to the chocolate fountain and exhibits."
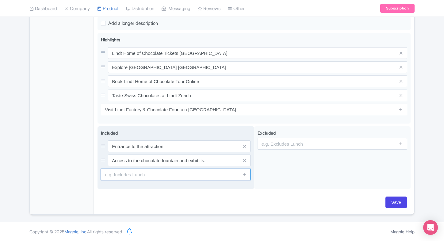
paste input "Unlimited tasting at the Chocolate Tasting Room."
click at [123, 174] on input "Unlimited tasting at the Chocolate Tasting Room." at bounding box center [176, 175] width 150 height 12
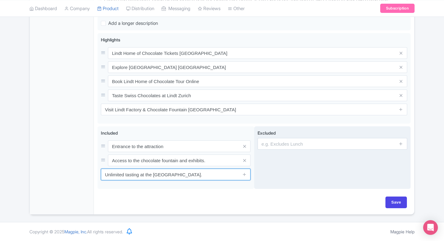
type input "Unlimited tasting at the Chocolate Tasting Room."
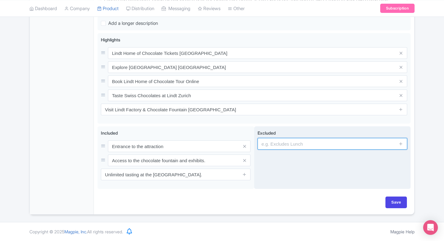
click at [318, 146] on input "text" at bounding box center [333, 144] width 150 height 12
type input "guides, audio guides"
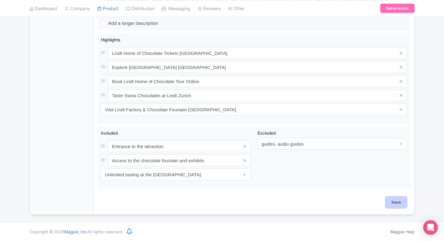
click at [399, 207] on input "Save" at bounding box center [396, 203] width 21 height 12
type input "Saving..."
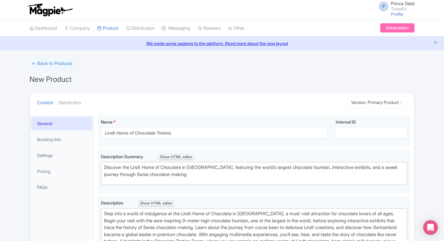
scroll to position [45, 0]
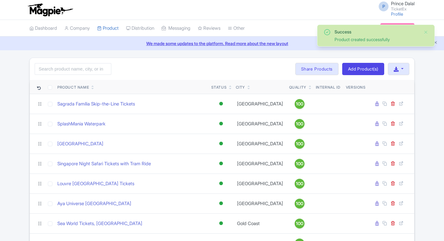
click at [293, 86] on div "Quality" at bounding box center [299, 88] width 21 height 6
click at [309, 89] on icon at bounding box center [310, 89] width 3 height 4
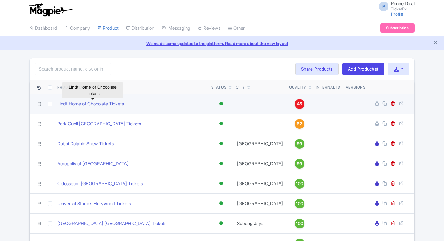
click at [90, 102] on link "Lindt Home of Chocolate Tickets" at bounding box center [90, 104] width 67 height 7
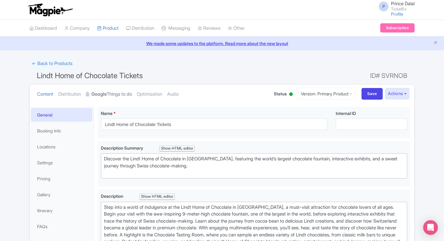
click at [112, 98] on link "Google Things to do" at bounding box center [109, 94] width 46 height 19
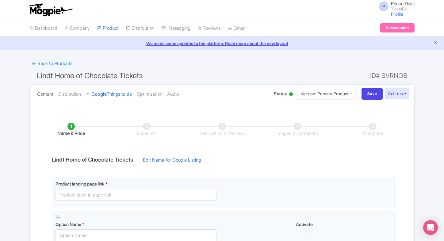
click at [48, 94] on link "Content" at bounding box center [45, 94] width 16 height 19
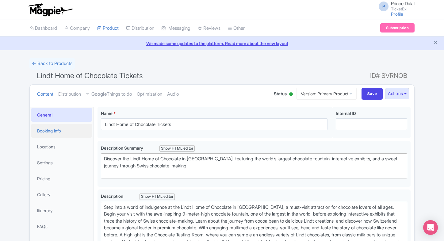
click at [63, 130] on link "Booking Info" at bounding box center [61, 131] width 61 height 14
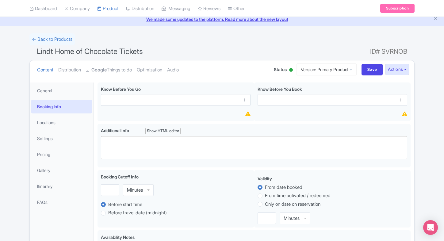
scroll to position [25, 0]
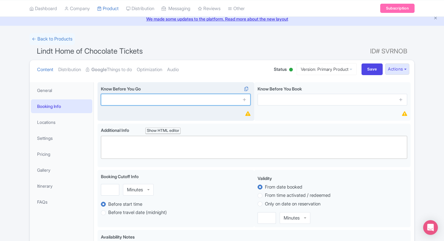
paste input "Photography is allowed except in restricted zones."
click at [140, 98] on input "text" at bounding box center [176, 100] width 150 height 12
type input "Photography is allowed except in restricted zones."
click at [246, 100] on icon at bounding box center [244, 99] width 5 height 5
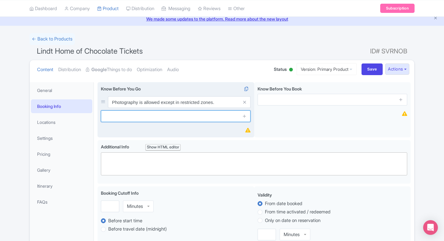
drag, startPoint x: 153, startPoint y: 114, endPoint x: 234, endPoint y: 117, distance: 81.7
click at [153, 114] on input "text" at bounding box center [176, 116] width 150 height 12
paste input "Strollers and wheelchairs are welcome."
type input "Strollers and wheelchairs are welcome."
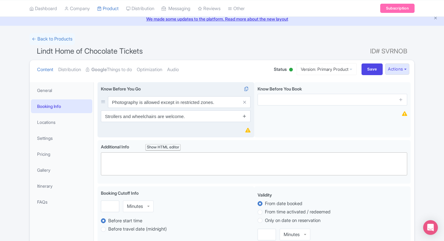
click at [246, 119] on link at bounding box center [244, 116] width 5 height 7
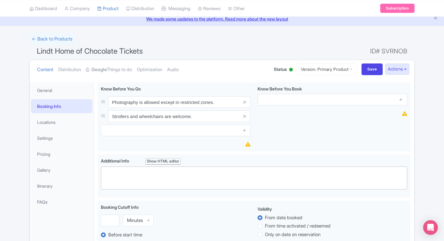
drag, startPoint x: 192, startPoint y: 130, endPoint x: 49, endPoint y: 99, distance: 146.2
click at [192, 130] on input "text" at bounding box center [176, 131] width 150 height 12
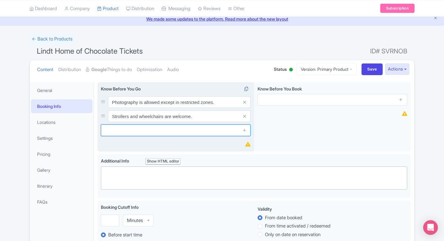
paste input "Large bags must be stored in lockers"
type input "Large bags must be stored in lockers"
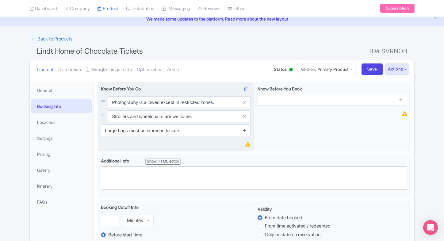
click at [242, 133] on link at bounding box center [244, 130] width 5 height 7
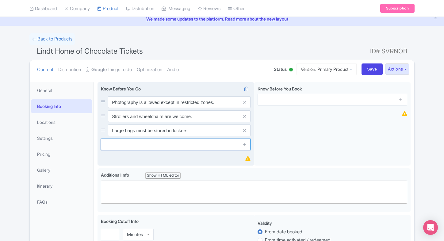
click at [127, 147] on input "text" at bounding box center [176, 145] width 150 height 12
paste input "In case we are unable to process your tickets, an automatic refund will be init…"
type input "In case we are unable to process your tickets, an automatic refund will be init…"
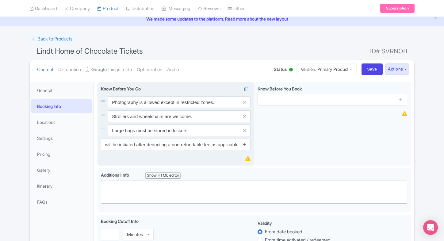
scroll to position [0, 0]
click at [246, 143] on icon at bounding box center [244, 144] width 5 height 5
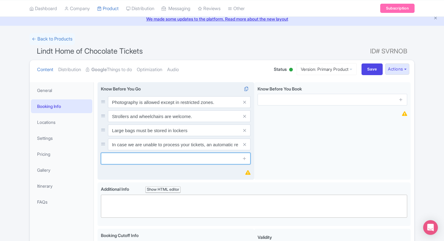
paste input "Time slots are subject to availability. If your selected slot is unavailable, y…"
drag, startPoint x: 128, startPoint y: 157, endPoint x: 139, endPoint y: 156, distance: 11.7
click at [128, 157] on input "text" at bounding box center [176, 159] width 150 height 12
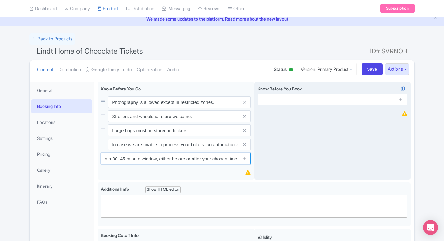
type input "Time slots are subject to availability. If your selected slot is unavailable, y…"
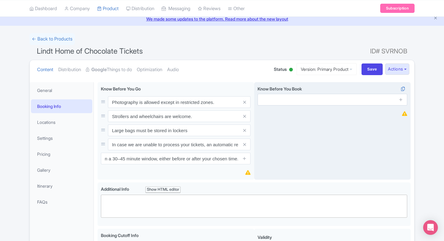
scroll to position [0, 0]
click at [284, 163] on div "Know Before You Book i" at bounding box center [332, 131] width 157 height 98
click at [276, 98] on input "text" at bounding box center [333, 100] width 150 height 12
paste input "Guided tours and workshops require separate booking."
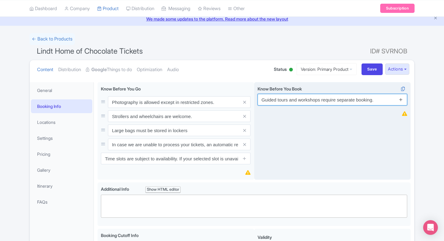
type input "Guided tours and workshops require separate booking."
click at [401, 100] on icon at bounding box center [401, 99] width 5 height 5
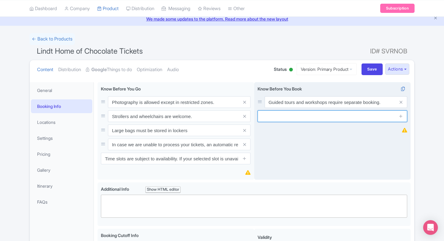
paste input "Chocolate tasting is included in admission."
drag, startPoint x: 312, startPoint y: 116, endPoint x: 327, endPoint y: 114, distance: 14.9
click at [312, 116] on input "text" at bounding box center [333, 116] width 150 height 12
type input "Chocolate tasting is included in admission."
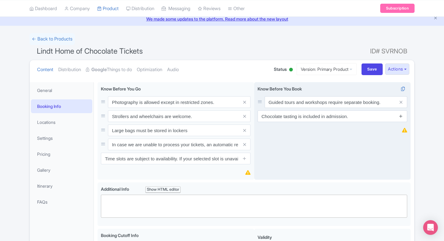
click at [403, 118] on link at bounding box center [401, 116] width 5 height 7
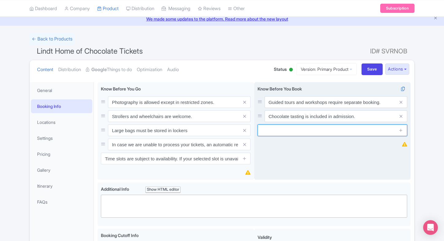
paste input "Tickets are date-specific; book in advance."
click at [305, 136] on input "text" at bounding box center [333, 131] width 150 height 12
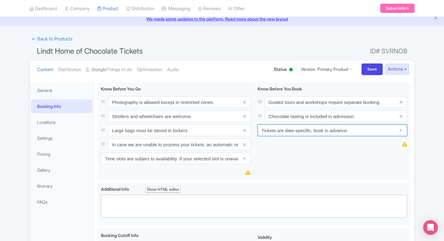
type input "Tickets are date-specific; book in advance."
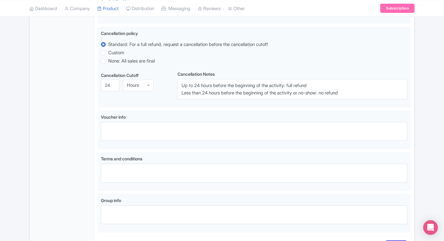
scroll to position [362, 0]
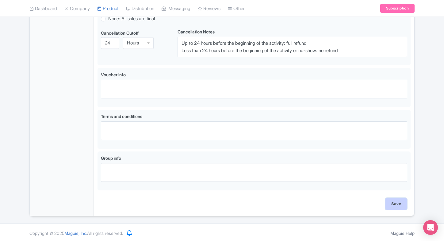
click at [397, 201] on input "Save" at bounding box center [396, 204] width 21 height 12
type input "Saving..."
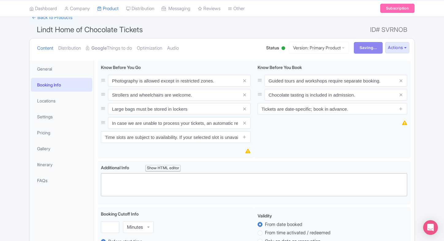
scroll to position [0, 0]
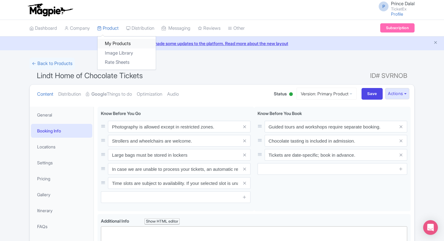
click at [117, 42] on link "My Products" at bounding box center [127, 44] width 58 height 10
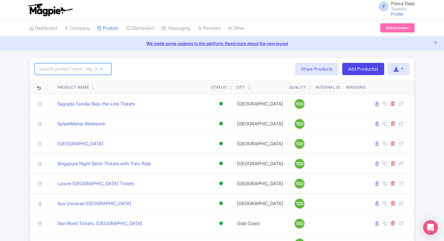
click at [76, 72] on input "search" at bounding box center [73, 69] width 77 height 12
type input "planets"
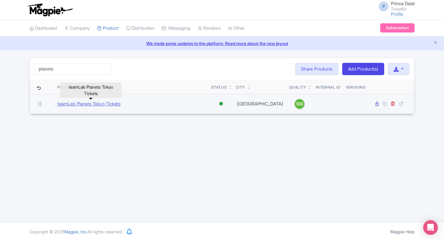
click at [104, 103] on link "teamLab Planets Tokyo Tickets" at bounding box center [88, 104] width 63 height 7
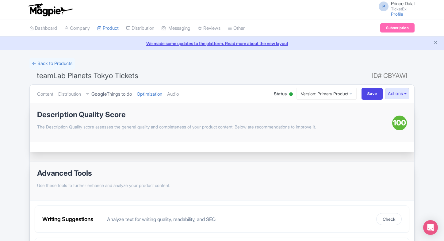
click at [103, 89] on link "Google Things to do" at bounding box center [109, 94] width 46 height 19
